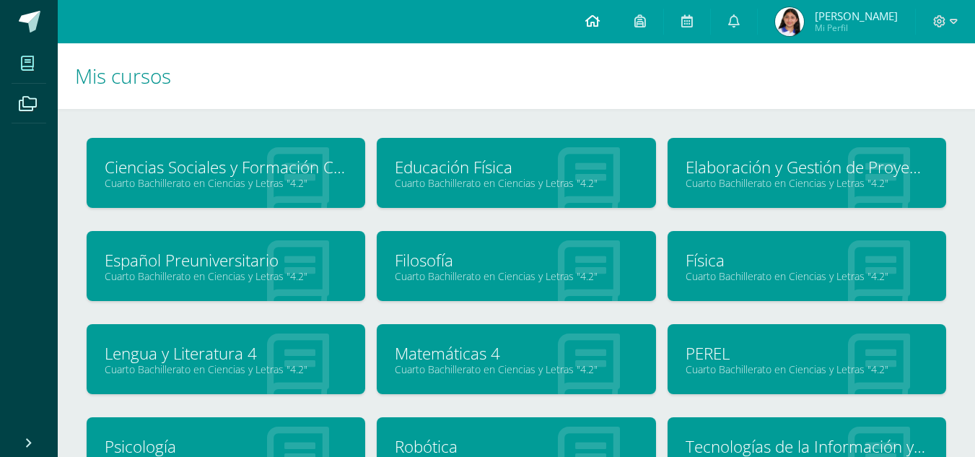
click at [598, 19] on icon at bounding box center [592, 20] width 14 height 13
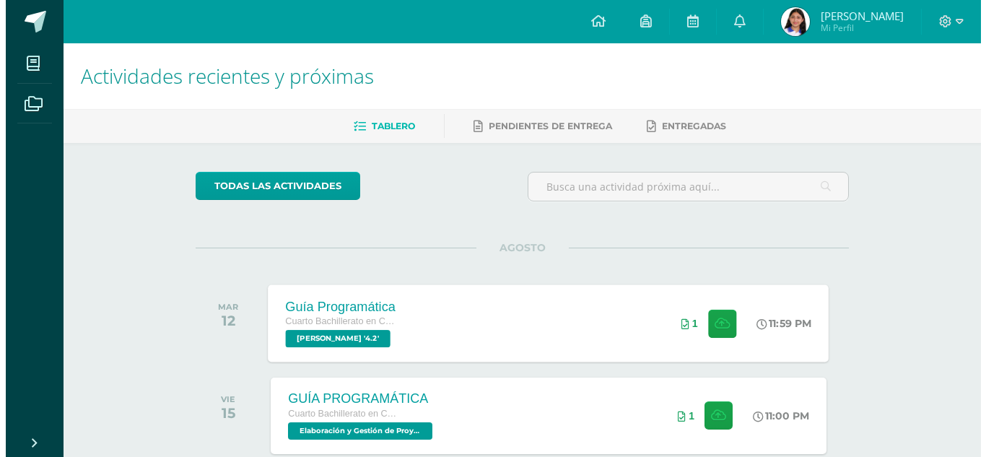
scroll to position [516, 0]
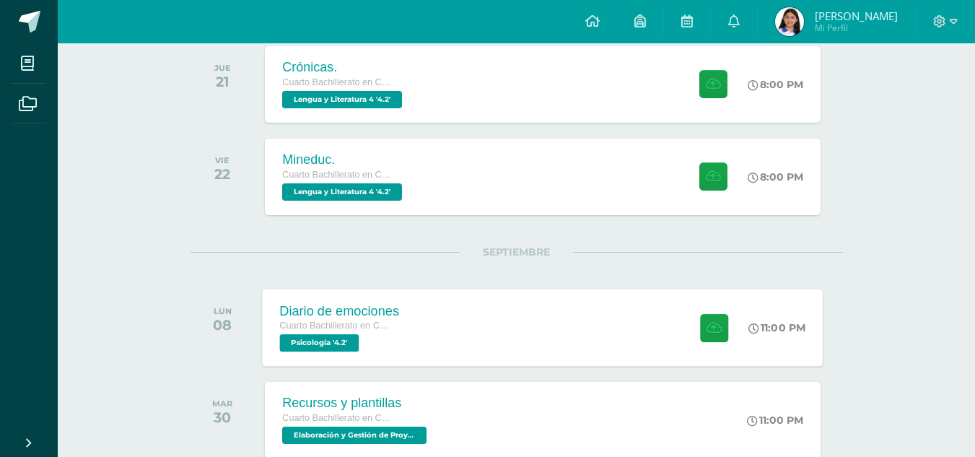
click at [592, 336] on div "Diario de emociones Cuarto Bachillerato en Ciencias y Letras Psicología '4.2' 1…" at bounding box center [543, 327] width 561 height 77
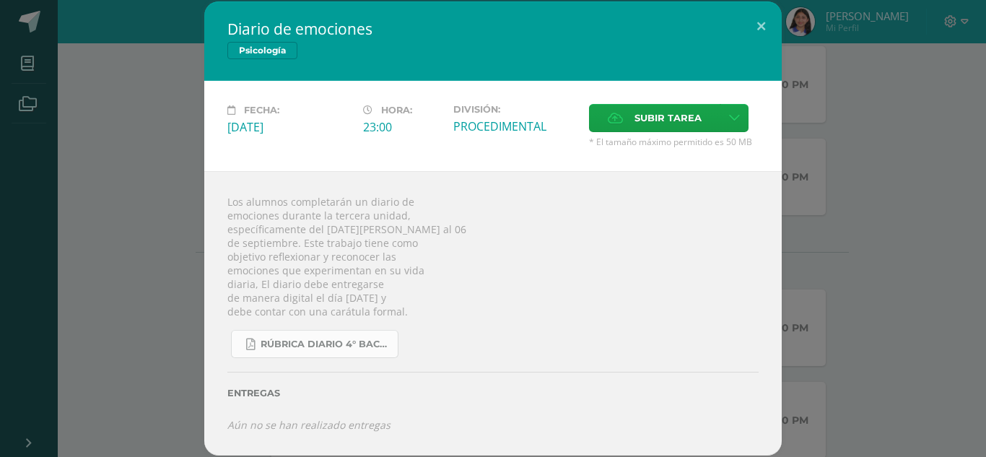
click at [305, 336] on link "RÚBRICA DIARIO 4° BACHI.pdf" at bounding box center [314, 344] width 167 height 28
click at [853, 157] on div "Diario de emociones Psicología Fecha: Lunes 08 de Septiembre Hora: 23:00 Divisi…" at bounding box center [493, 227] width 974 height 453
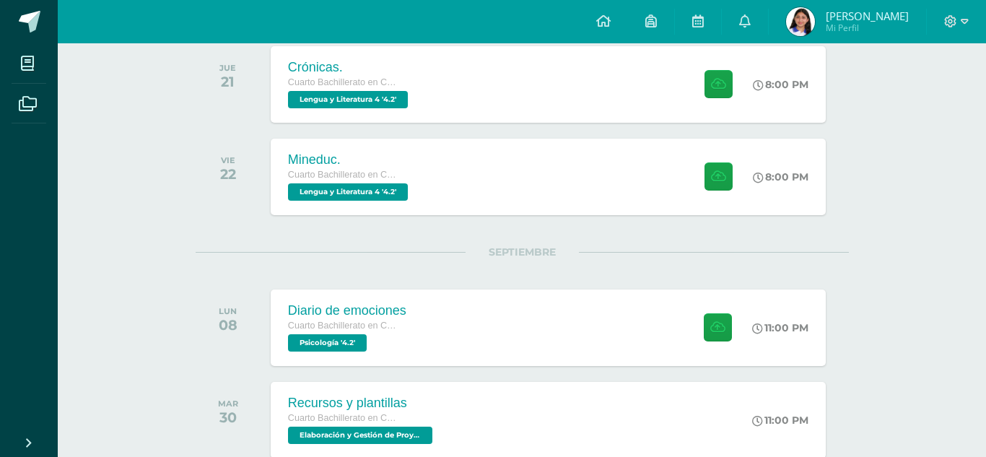
click at [853, 157] on div "Diario de emociones Psicología Fecha: Lunes 08 de Septiembre Hora: 23:00 Divisi…" at bounding box center [493, 227] width 974 height 453
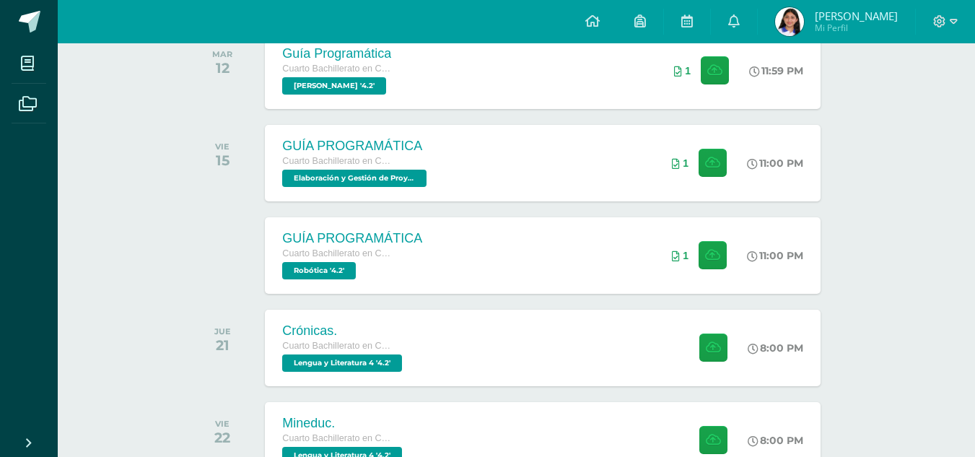
scroll to position [0, 0]
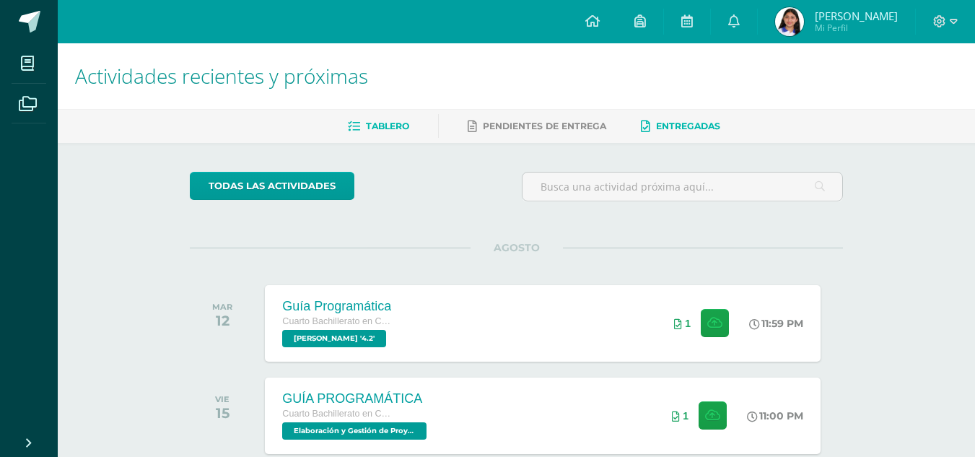
click at [720, 132] on link "Entregadas" at bounding box center [680, 126] width 79 height 23
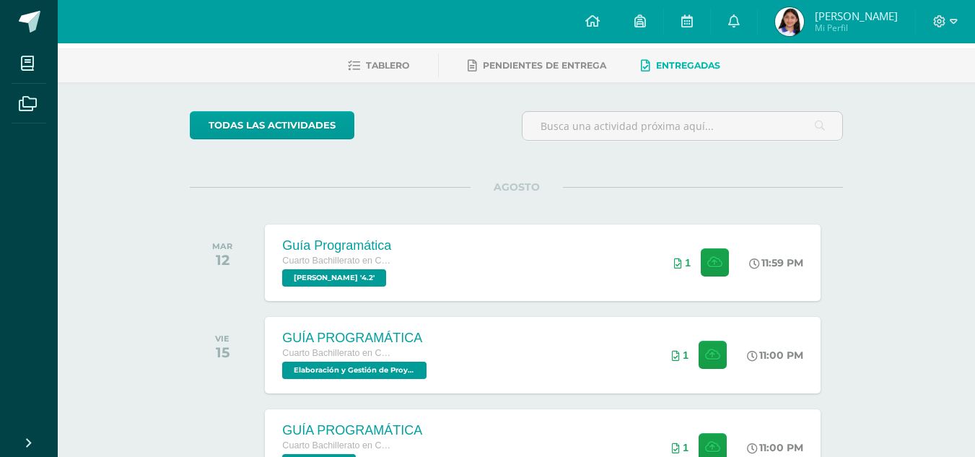
scroll to position [61, 0]
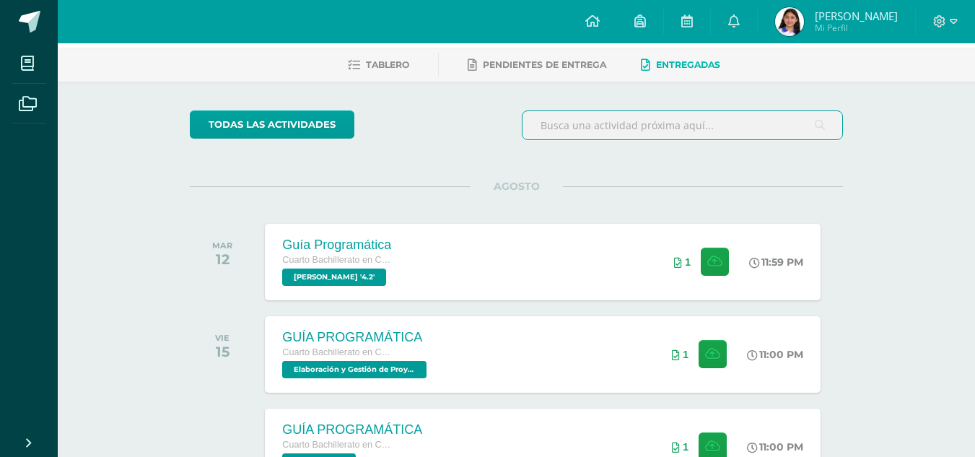
click at [721, 132] on input "text" at bounding box center [683, 125] width 320 height 28
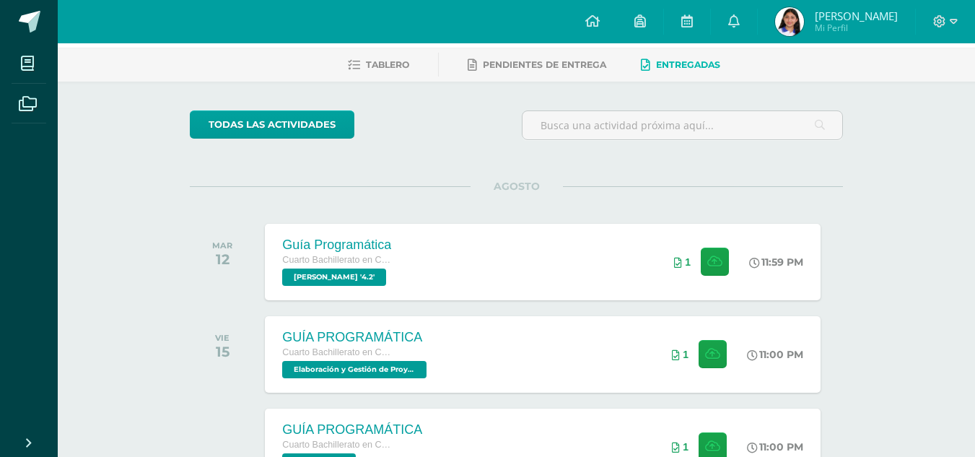
click at [816, 167] on div "todas las Actividades No tienes actividades Échale un vistazo a los demás perío…" at bounding box center [516, 325] width 711 height 486
click at [525, 57] on link "Pendientes de entrega" at bounding box center [537, 64] width 139 height 23
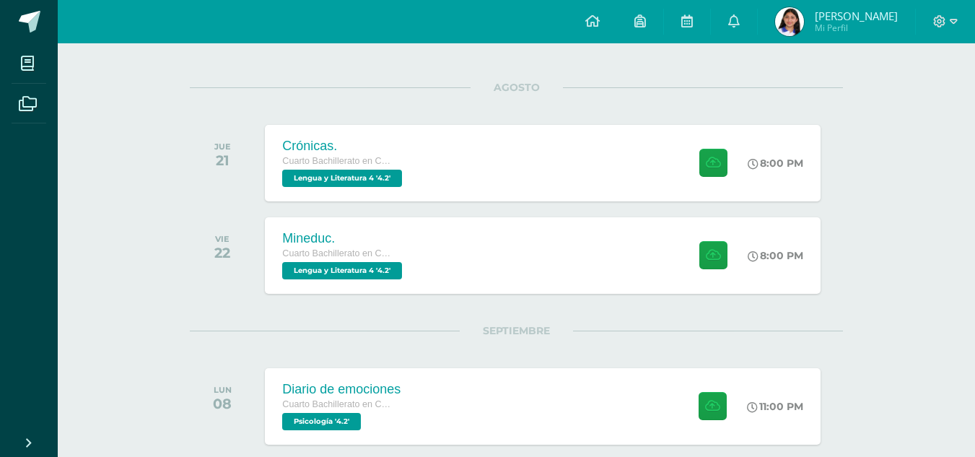
scroll to position [161, 0]
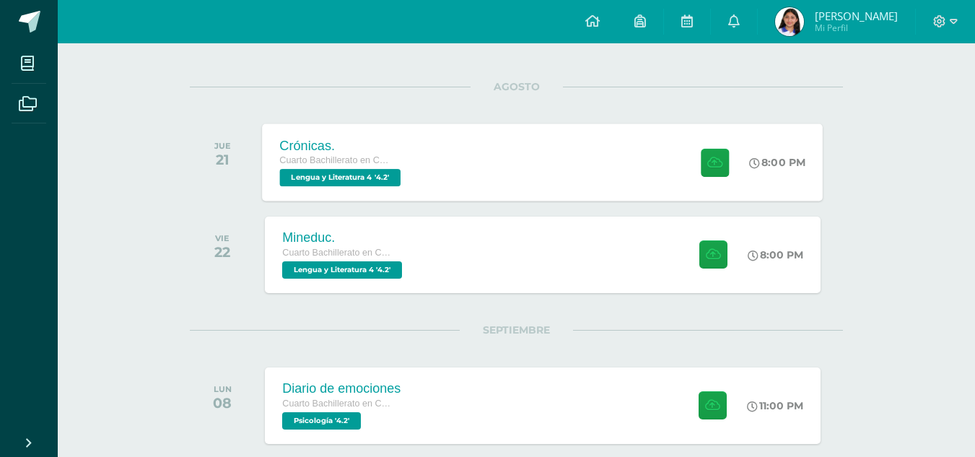
click at [548, 171] on div "Crónicas. Cuarto Bachillerato en Ciencias y Letras Lengua y Literatura 4 '4.2' …" at bounding box center [543, 161] width 561 height 77
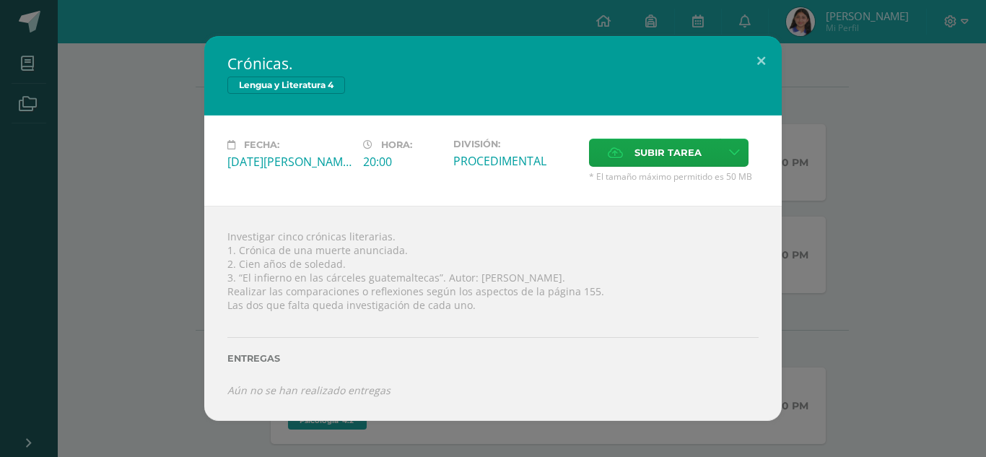
click at [808, 324] on div "Crónicas. Lengua y Literatura 4 Fecha: Jueves 21 de Agosto Hora: 20:00 División…" at bounding box center [493, 228] width 974 height 384
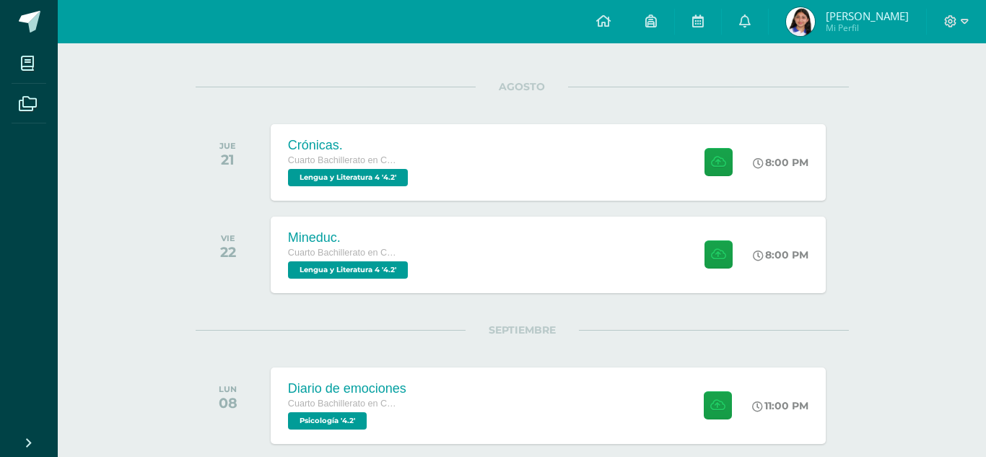
click at [808, 324] on div "Crónicas. Lengua y Literatura 4 Fecha: Jueves 21 de Agosto Hora: 20:00 División…" at bounding box center [493, 228] width 974 height 384
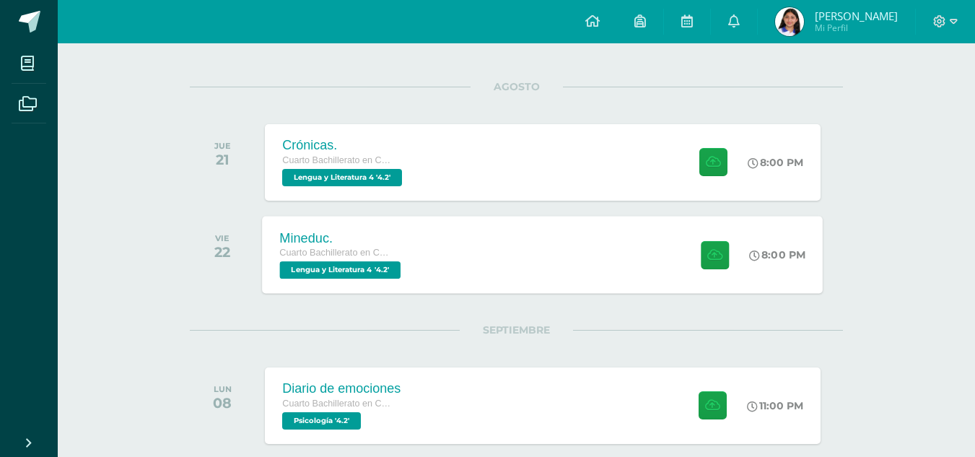
scroll to position [230, 0]
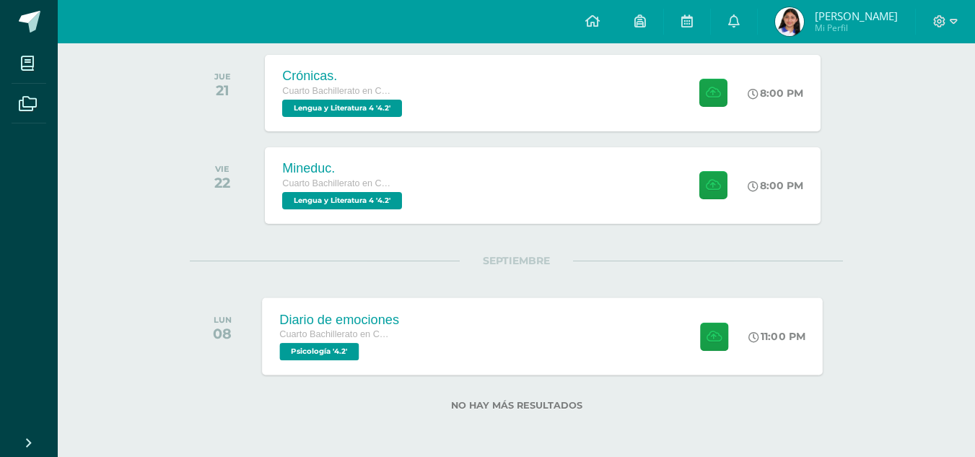
click at [478, 340] on div "Diario de emociones Cuarto Bachillerato en Ciencias y Letras Psicología '4.2' 1…" at bounding box center [543, 335] width 561 height 77
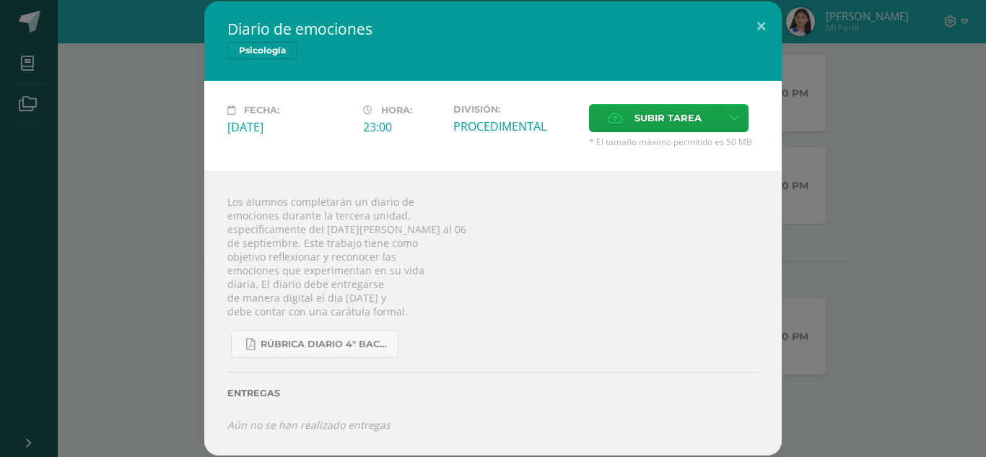
click at [821, 324] on div "Diario de emociones Psicología Fecha: Lunes 08 de Septiembre Hora: 23:00 Divisi…" at bounding box center [493, 227] width 974 height 453
